Goal: Information Seeking & Learning: Learn about a topic

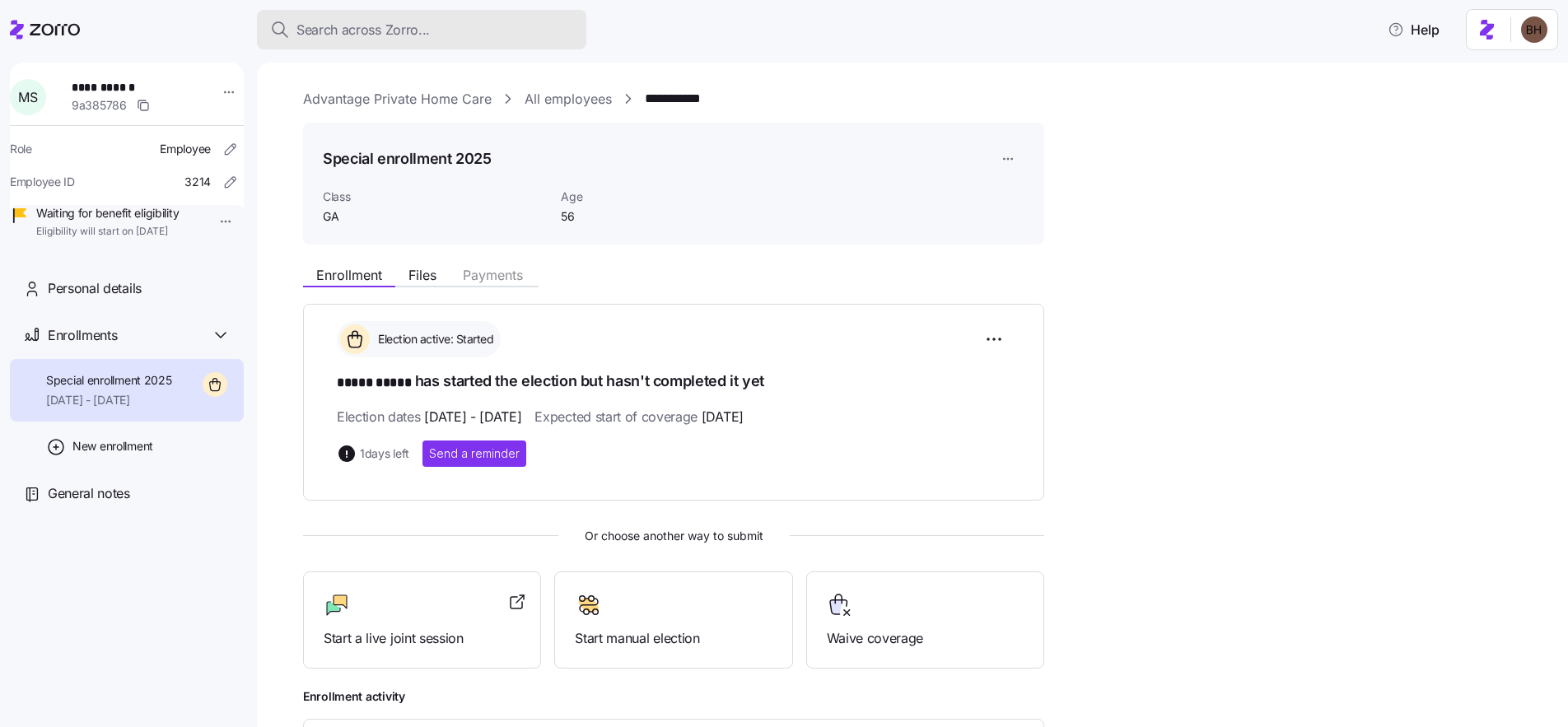
scroll to position [116, 0]
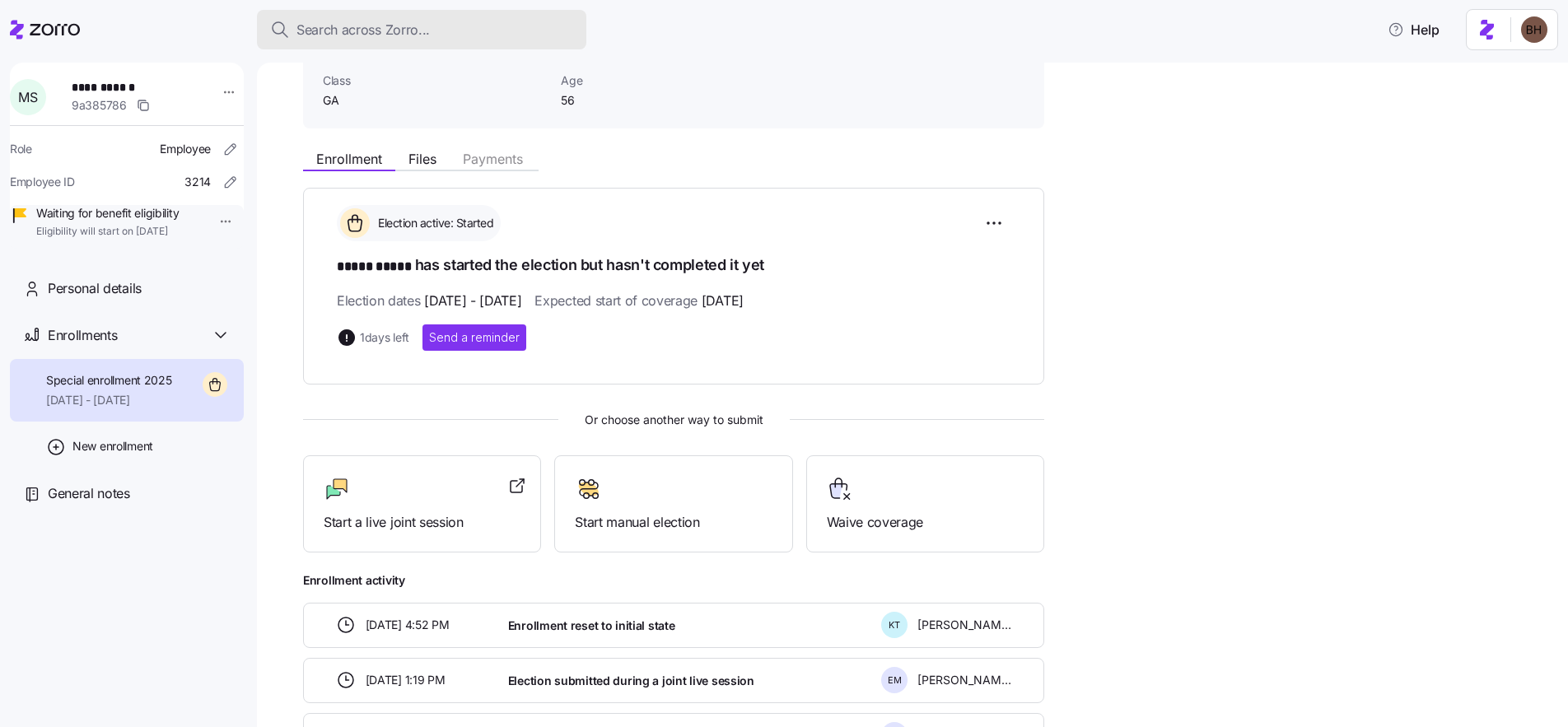
click at [358, 33] on span "Search across Zorro..." at bounding box center [363, 30] width 133 height 20
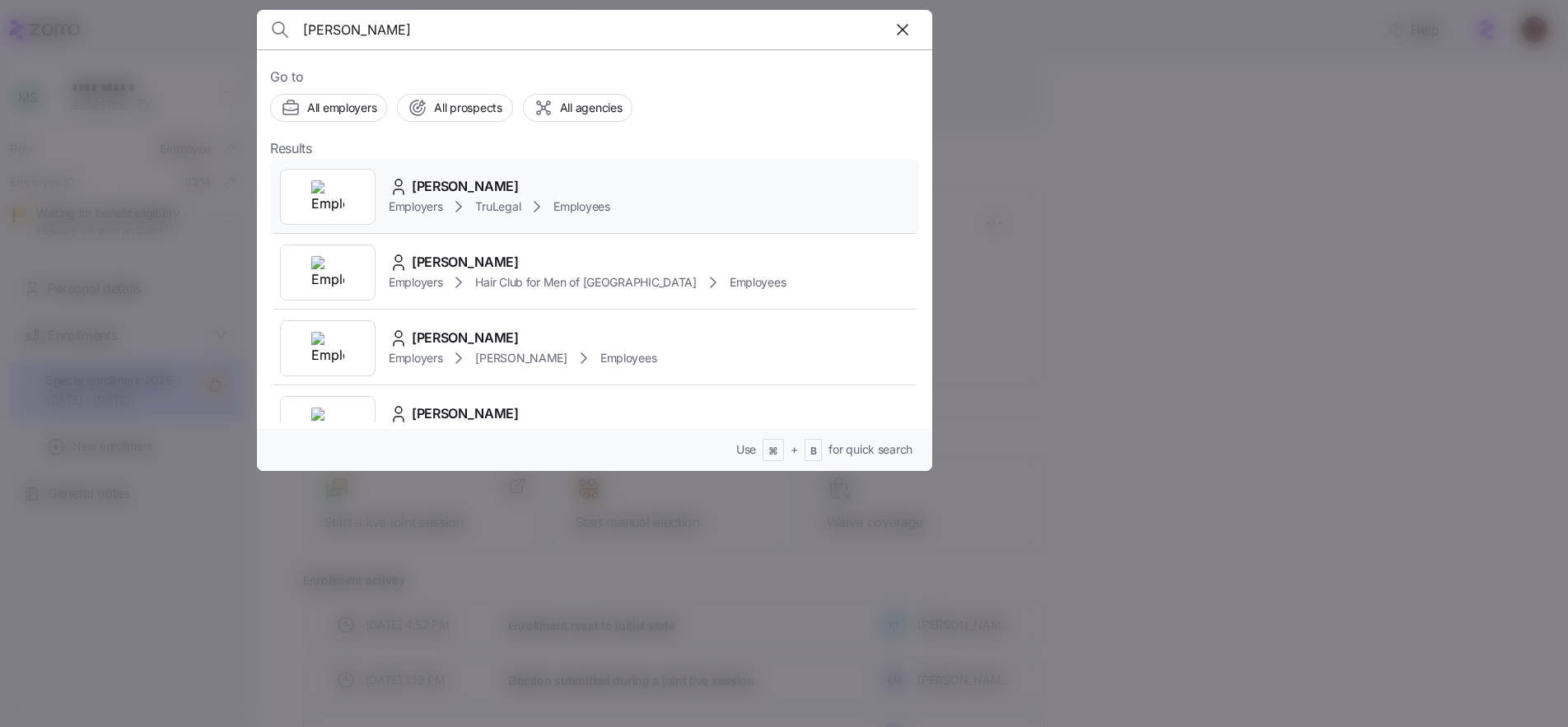
type input "Michele L Tolentino"
click at [502, 189] on span "Michele L Tolentino" at bounding box center [465, 186] width 107 height 20
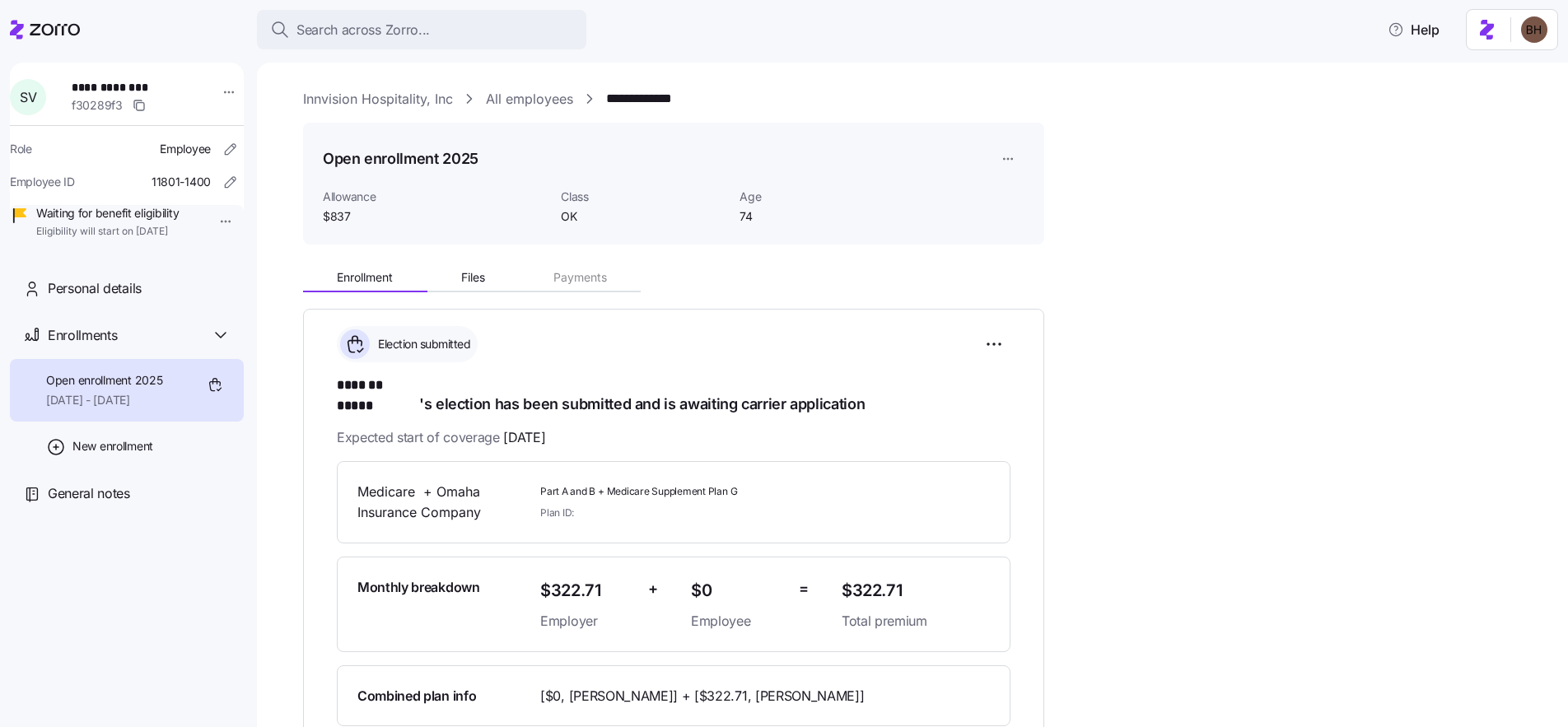
scroll to position [144, 0]
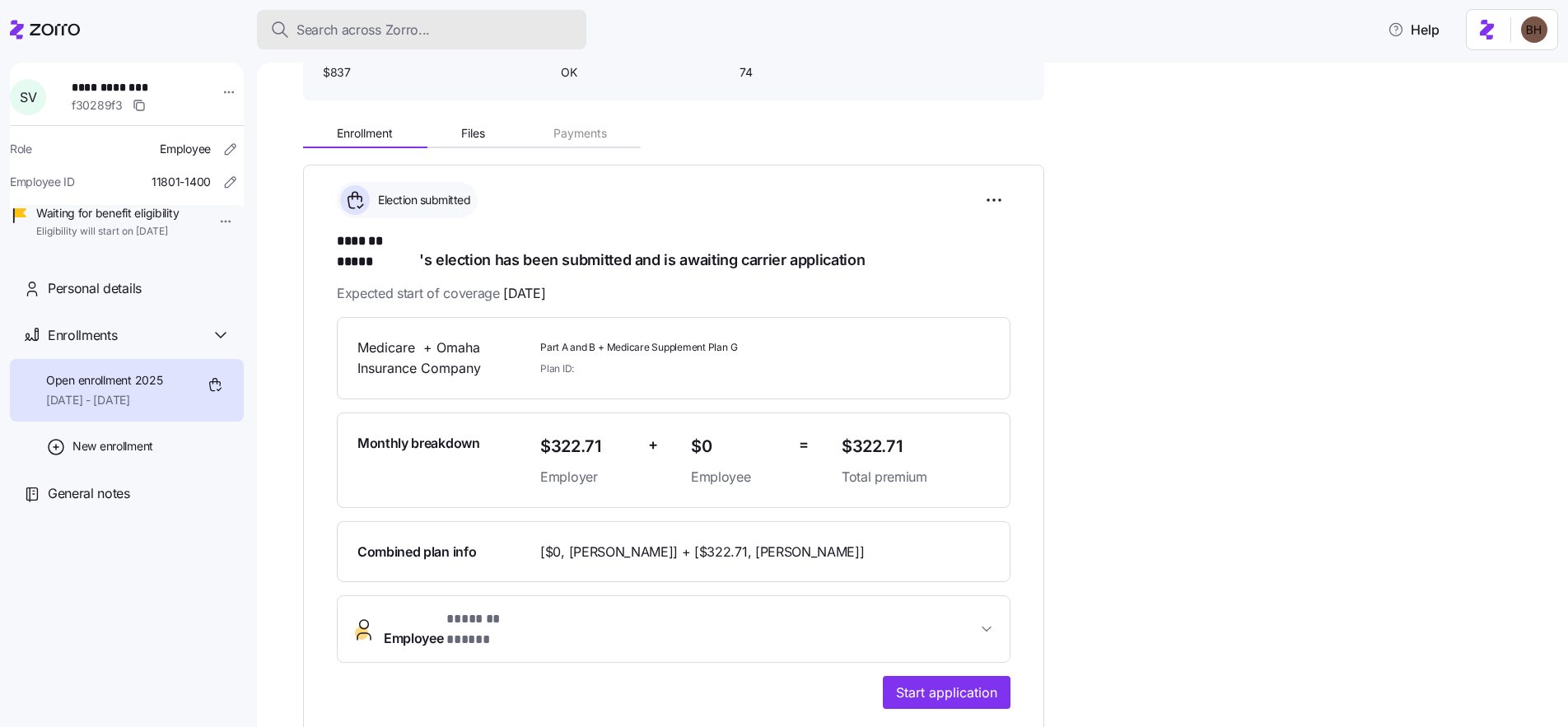
click at [416, 27] on span "Search across Zorro..." at bounding box center [363, 30] width 133 height 20
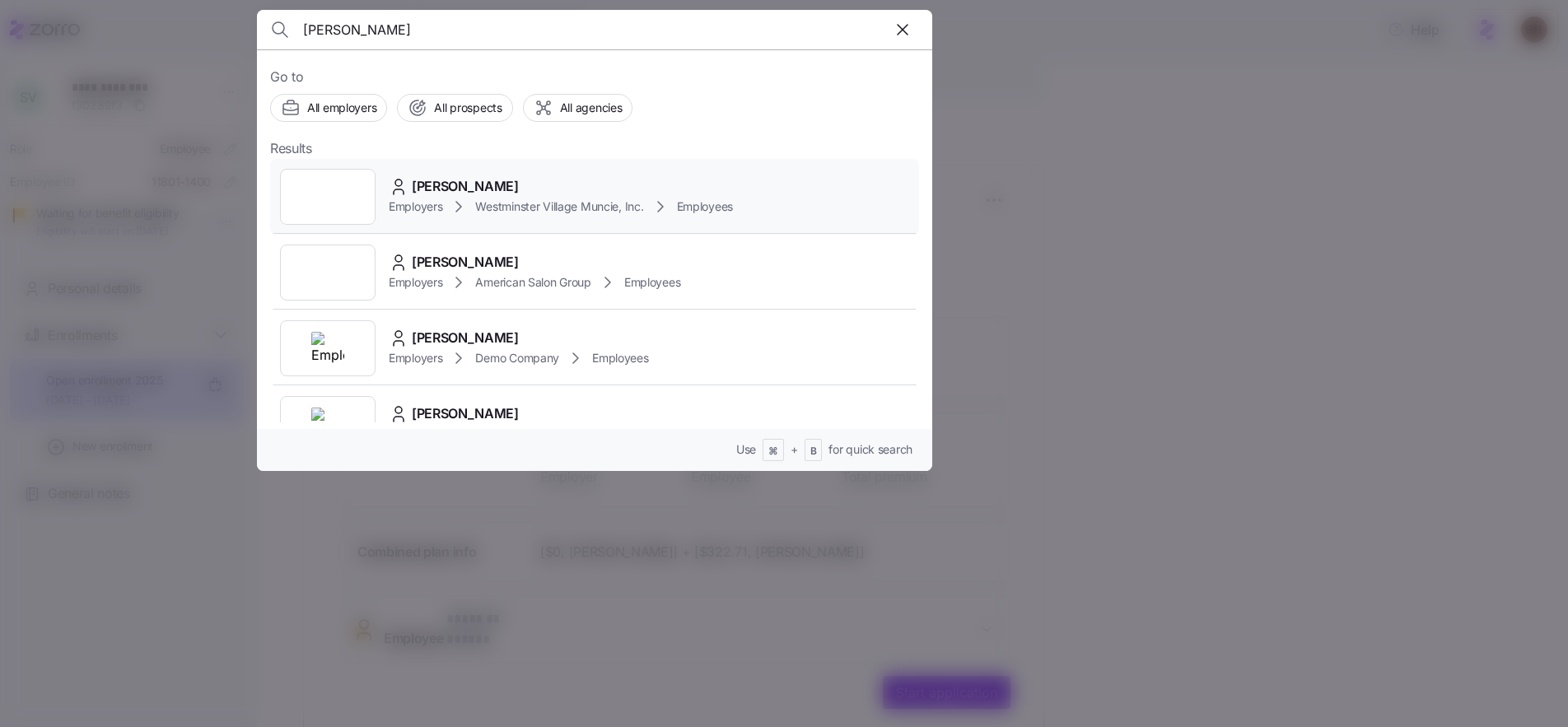
type input "Kim Pilkington"
click at [532, 184] on div "Kimberly Pilkington" at bounding box center [561, 186] width 344 height 20
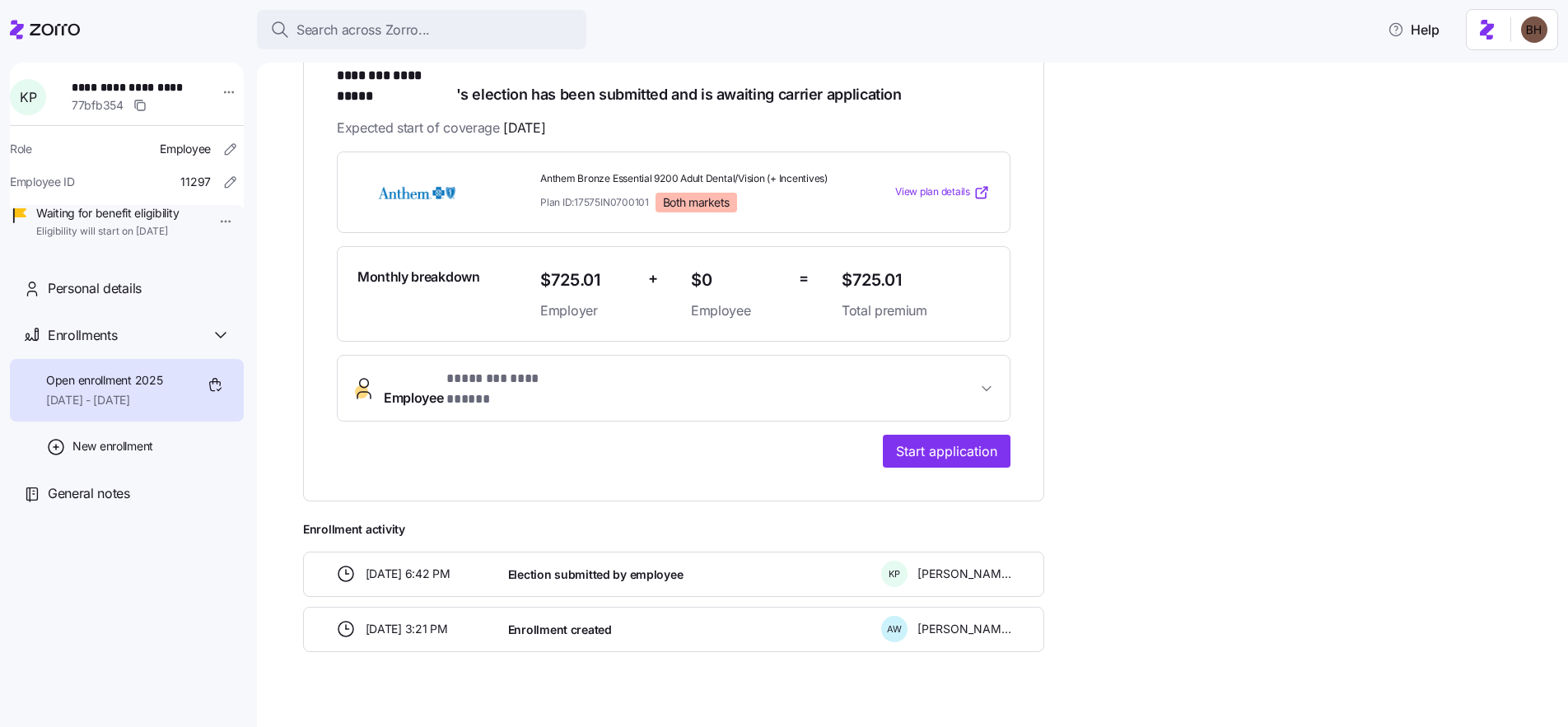
scroll to position [312, 0]
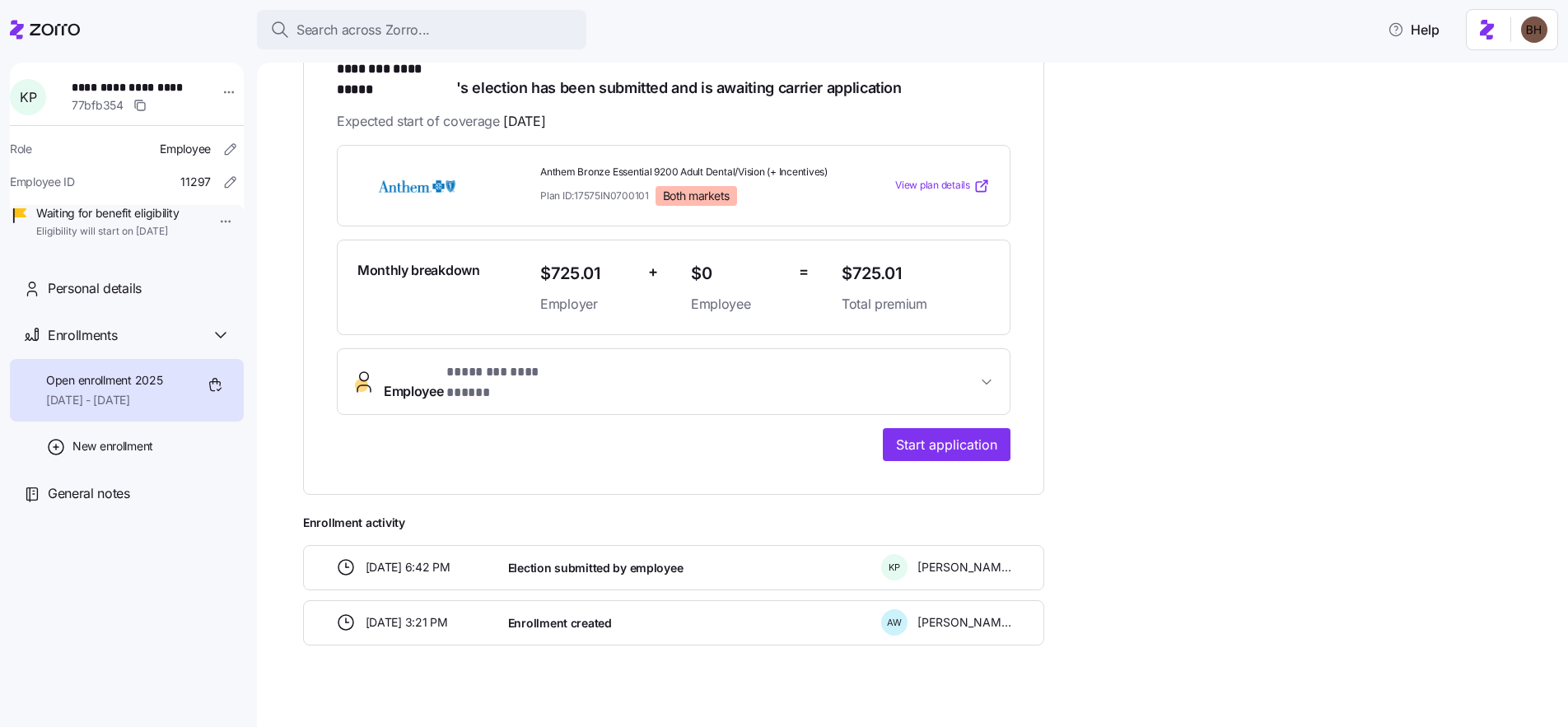
click at [927, 179] on span "View plan details" at bounding box center [932, 186] width 75 height 16
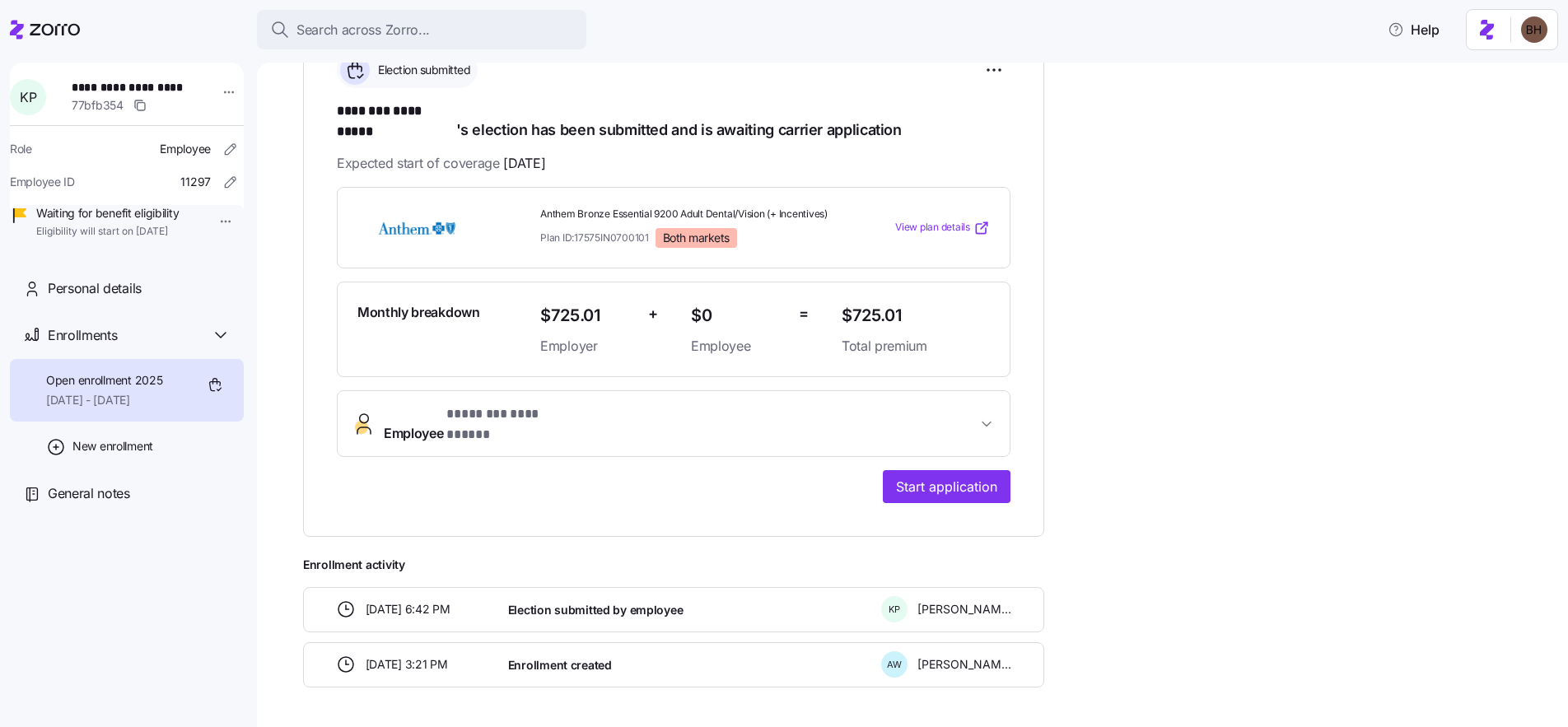
scroll to position [234, 0]
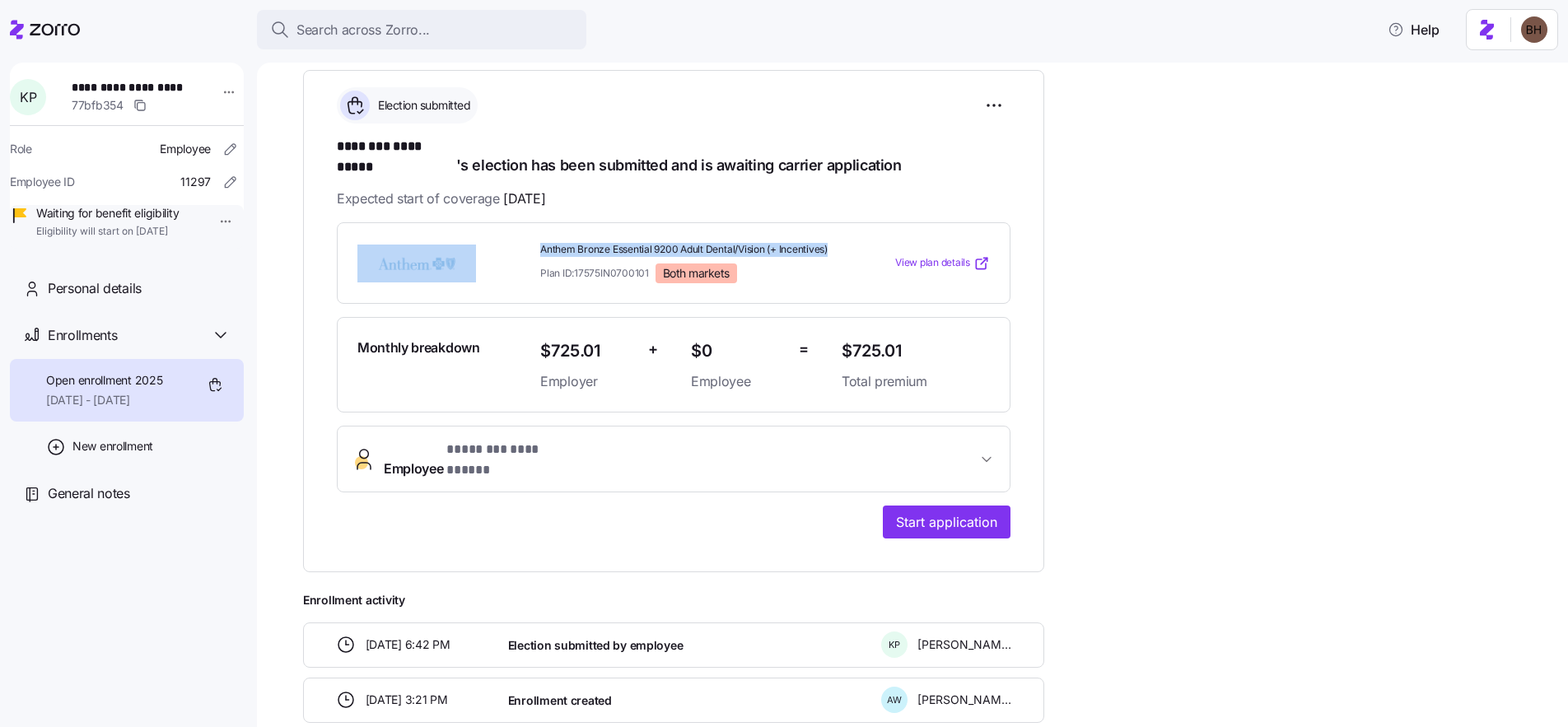
drag, startPoint x: 557, startPoint y: 230, endPoint x: 629, endPoint y: 244, distance: 73.3
click at [629, 244] on div "Anthem Bronze Essential 9200 Adult Dental/Vision (+ Incentives) Plan ID: 17575I…" at bounding box center [673, 263] width 645 height 54
click at [616, 254] on div "Anthem Bronze Essential 9200 Adult Dental/Vision (+ Incentives) Plan ID: 17575I…" at bounding box center [684, 263] width 288 height 40
drag, startPoint x: 598, startPoint y: 247, endPoint x: 543, endPoint y: 230, distance: 57.6
click at [543, 243] on span "Anthem Bronze Essential 9200 Adult Dental/Vision (+ Incentives)" at bounding box center [684, 250] width 288 height 14
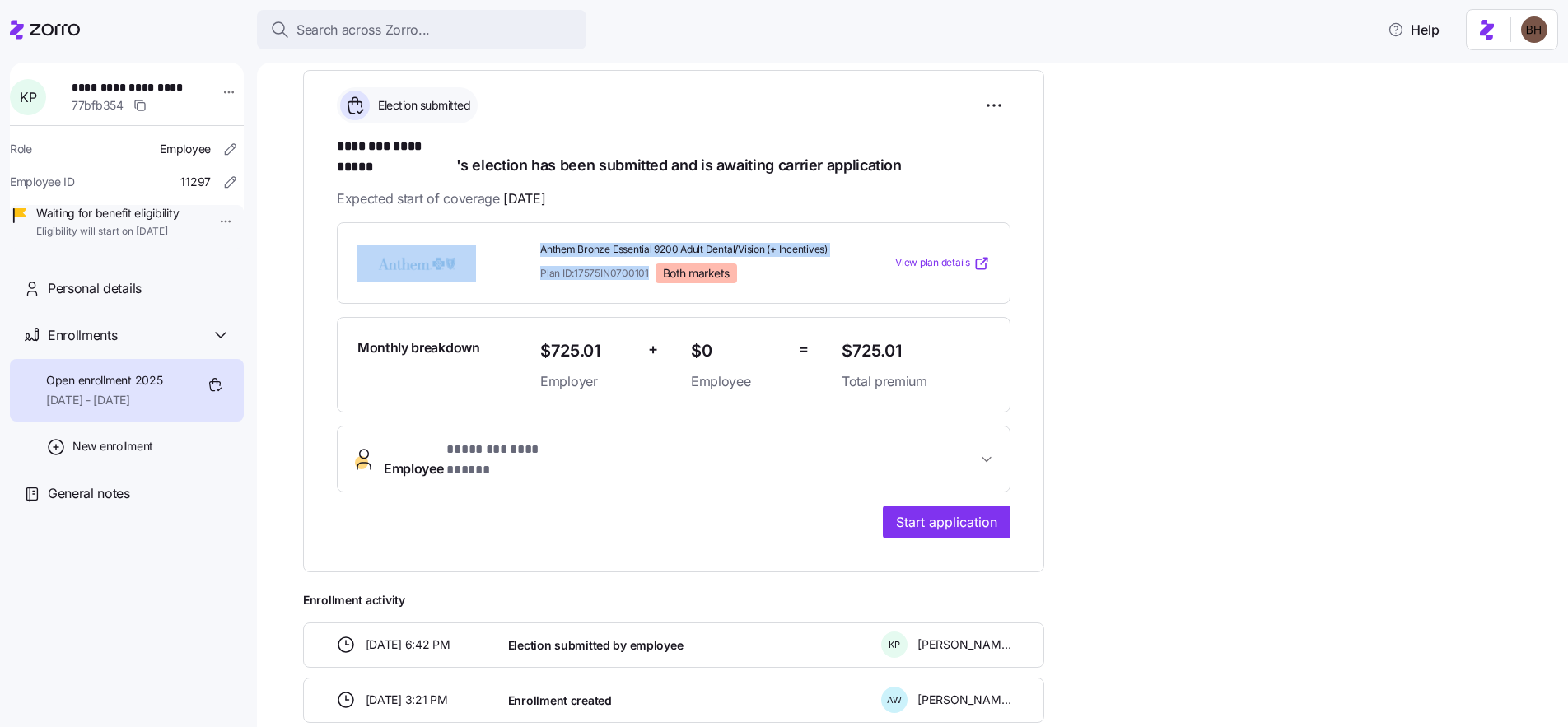
drag, startPoint x: 650, startPoint y: 272, endPoint x: 531, endPoint y: 226, distance: 127.6
click at [531, 236] on div "Anthem Bronze Essential 9200 Adult Dental/Vision (+ Incentives) Plan ID: 17575I…" at bounding box center [673, 263] width 645 height 54
click at [530, 243] on div at bounding box center [442, 263] width 183 height 51
drag, startPoint x: 536, startPoint y: 228, endPoint x: 651, endPoint y: 267, distance: 121.4
click at [651, 267] on div "Anthem Bronze Essential 9200 Adult Dental/Vision (+ Incentives) Plan ID: 17575I…" at bounding box center [684, 263] width 301 height 54
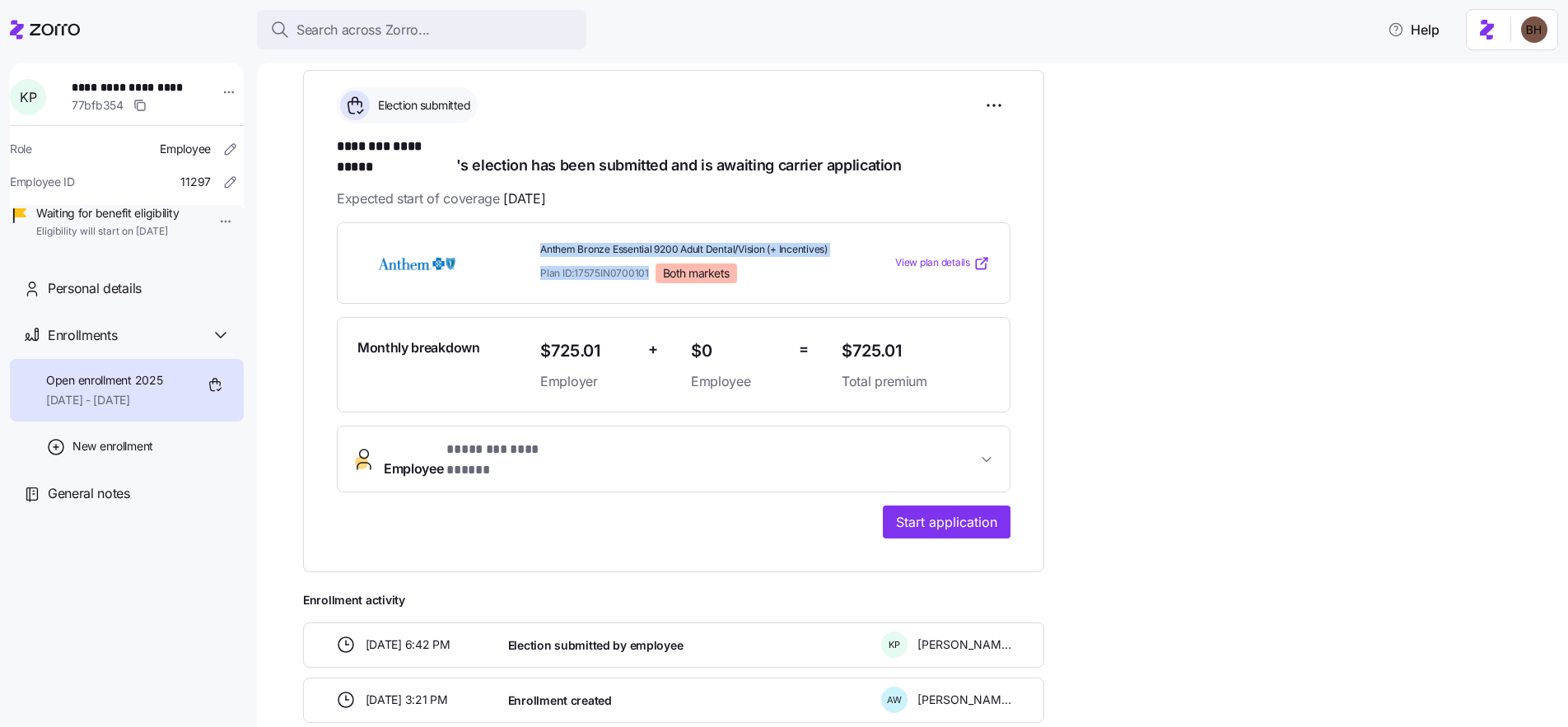
copy div "Anthem Bronze Essential 9200 Adult Dental/Vision (+ Incentives) Plan ID: 17575I…"
